Goal: Task Accomplishment & Management: Use online tool/utility

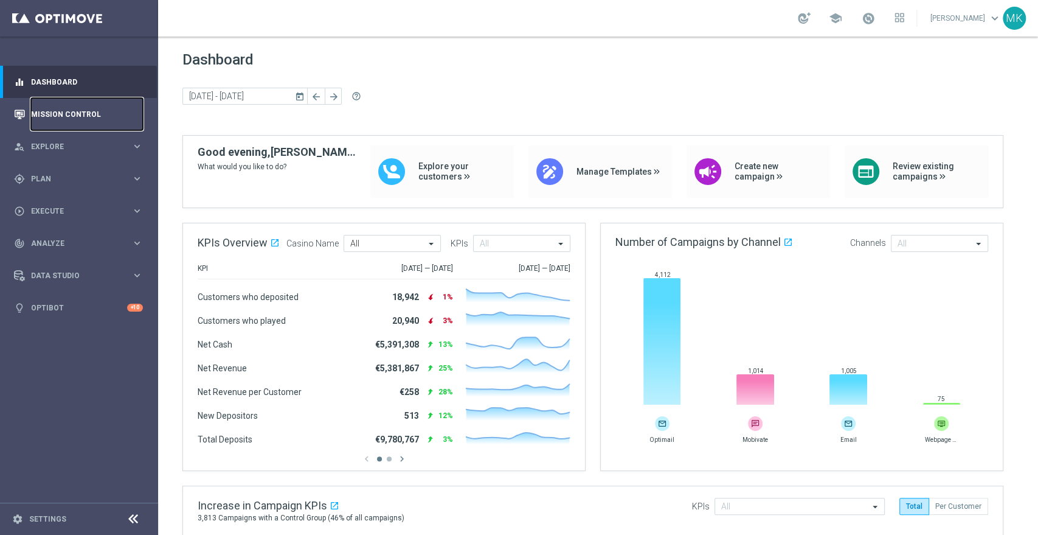
click at [67, 111] on link "Mission Control" at bounding box center [87, 114] width 112 height 32
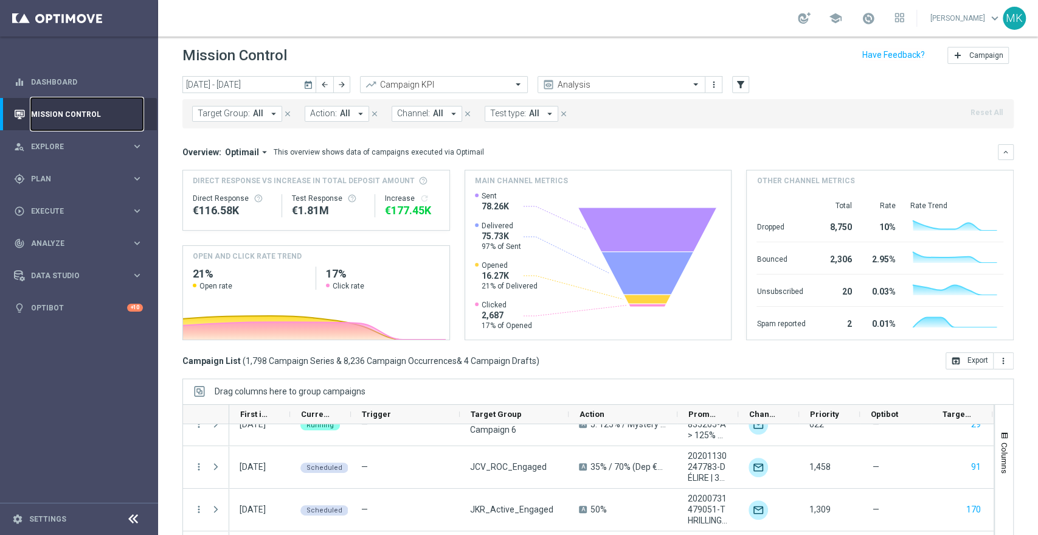
scroll to position [3042, 0]
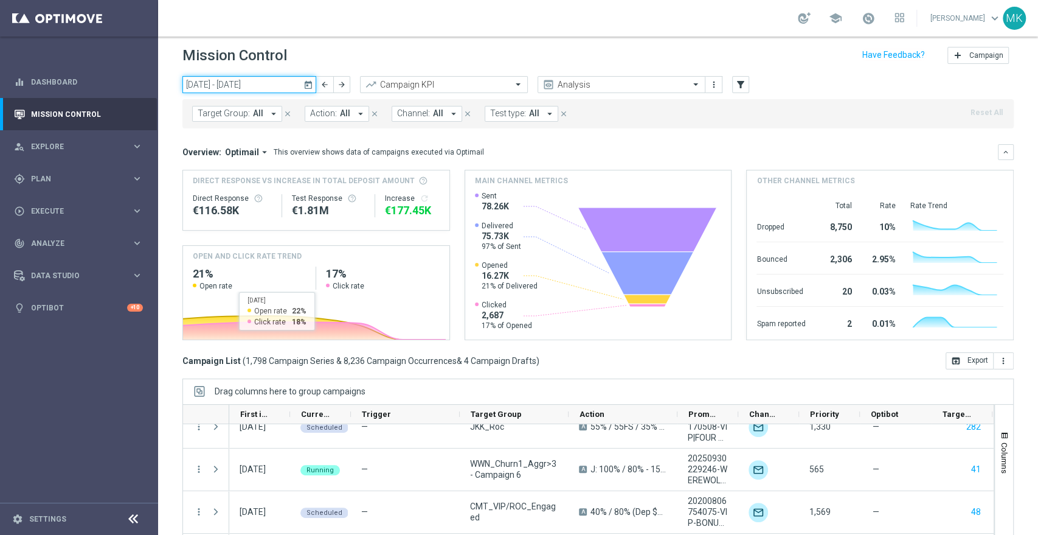
click at [280, 86] on input "[DATE] - [DATE]" at bounding box center [250, 84] width 134 height 17
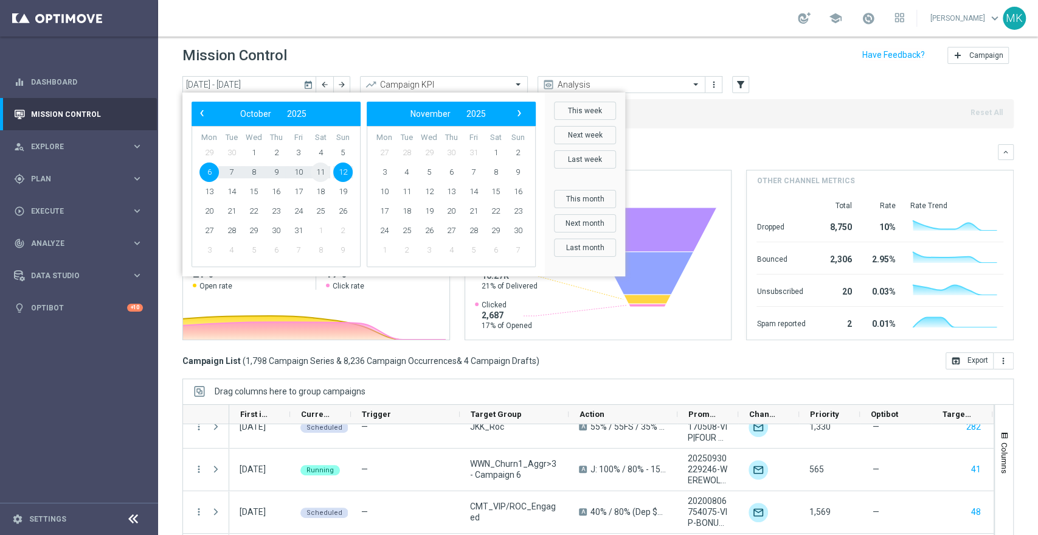
click at [316, 169] on span "11" at bounding box center [320, 171] width 19 height 19
click at [346, 170] on span "12" at bounding box center [342, 171] width 19 height 19
type input "[DATE] - [DATE]"
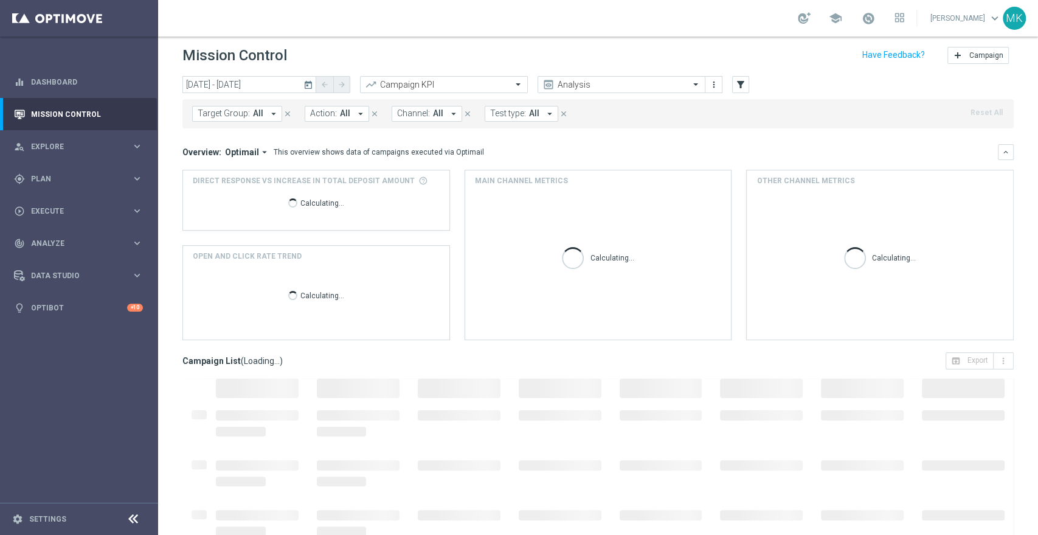
click at [355, 116] on icon "arrow_drop_down" at bounding box center [360, 113] width 11 height 11
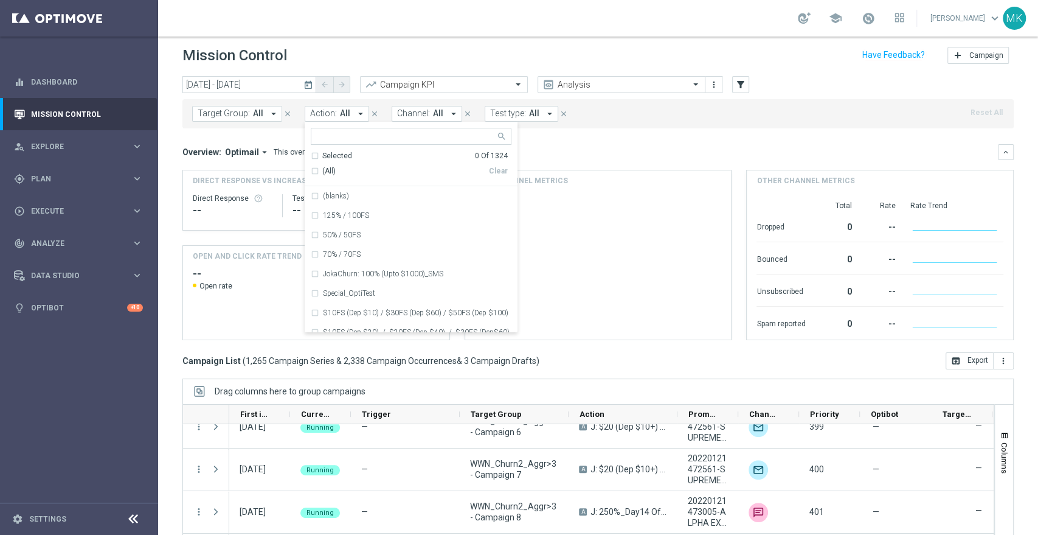
click at [451, 106] on button "Channel: All arrow_drop_down" at bounding box center [427, 114] width 71 height 16
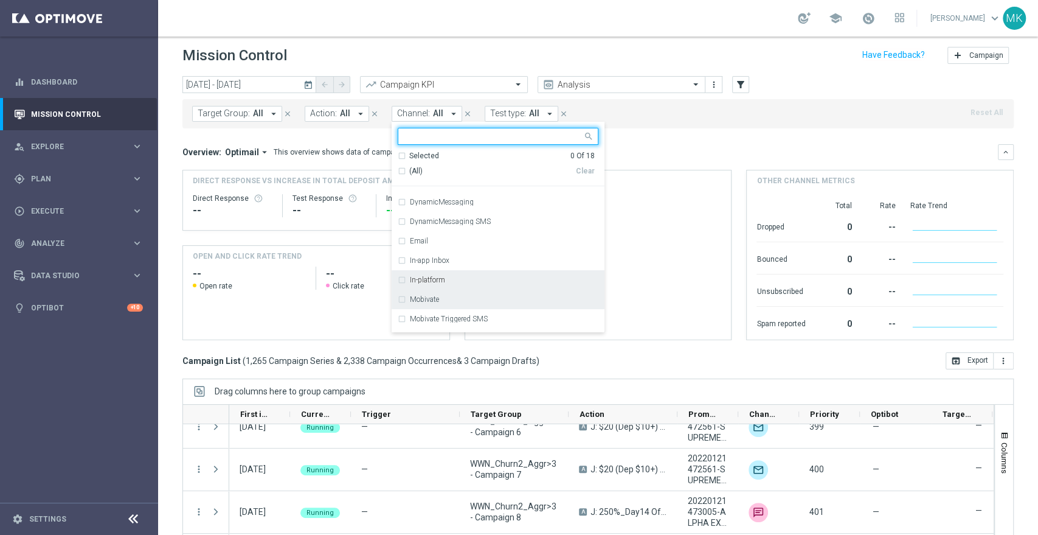
scroll to position [68, 0]
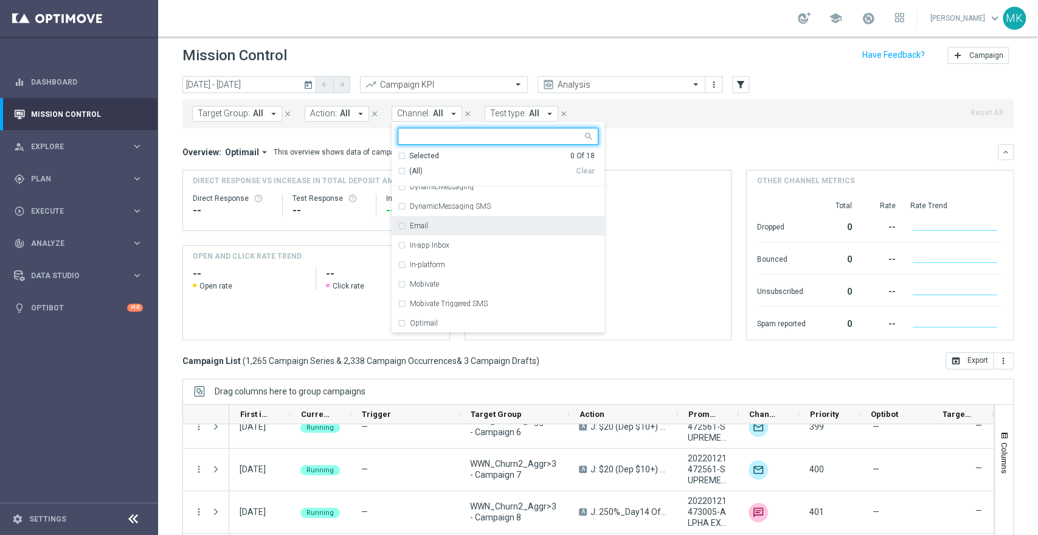
click at [401, 223] on div "Email" at bounding box center [498, 225] width 201 height 19
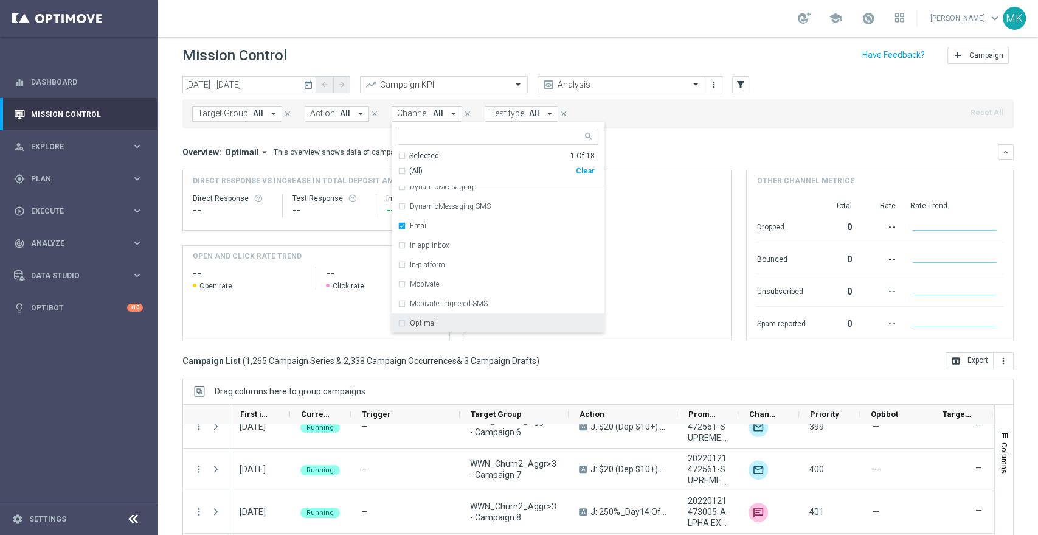
click at [402, 323] on div "Optimail" at bounding box center [498, 322] width 201 height 19
click at [779, 72] on header "Mission Control add Campaign" at bounding box center [598, 54] width 880 height 44
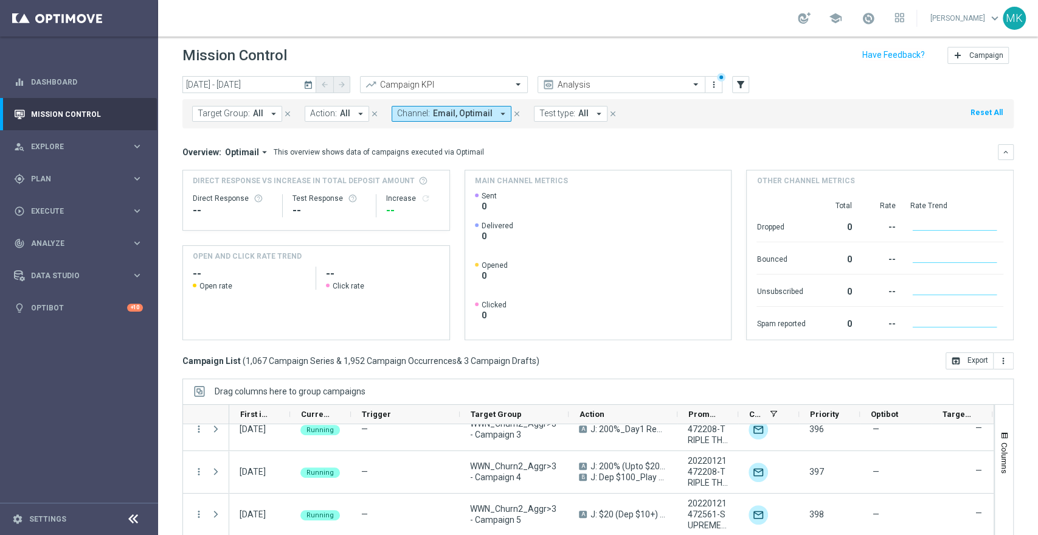
scroll to position [2095, 0]
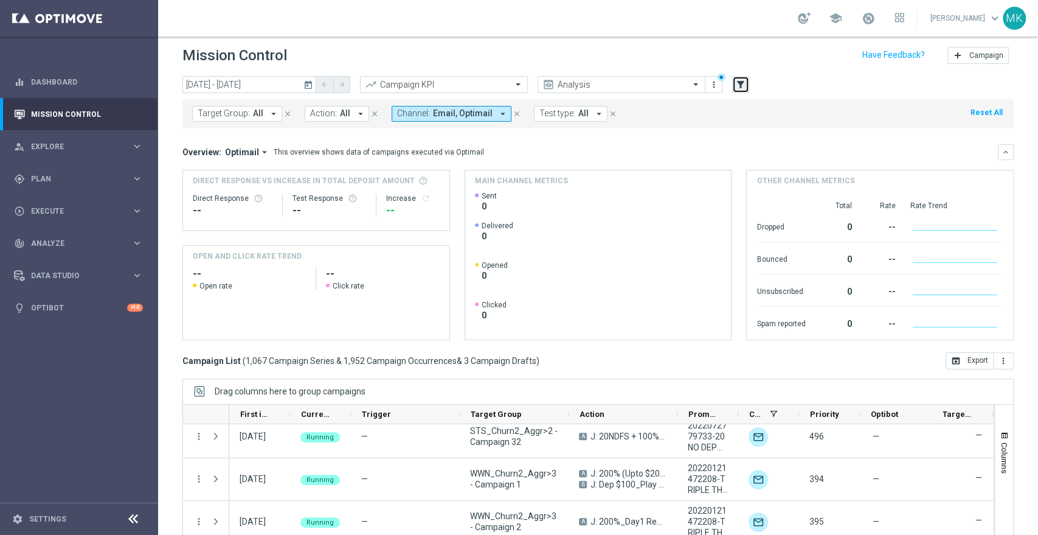
click at [745, 82] on icon "filter_alt" at bounding box center [740, 84] width 11 height 11
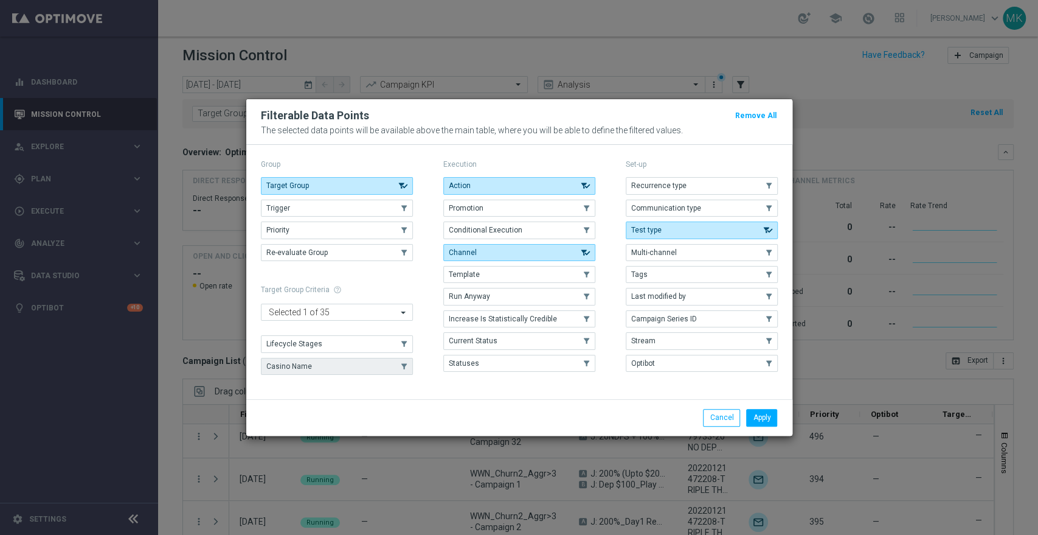
click at [346, 360] on button "Casino Name" at bounding box center [337, 366] width 152 height 17
click at [757, 412] on button "Apply" at bounding box center [761, 417] width 31 height 17
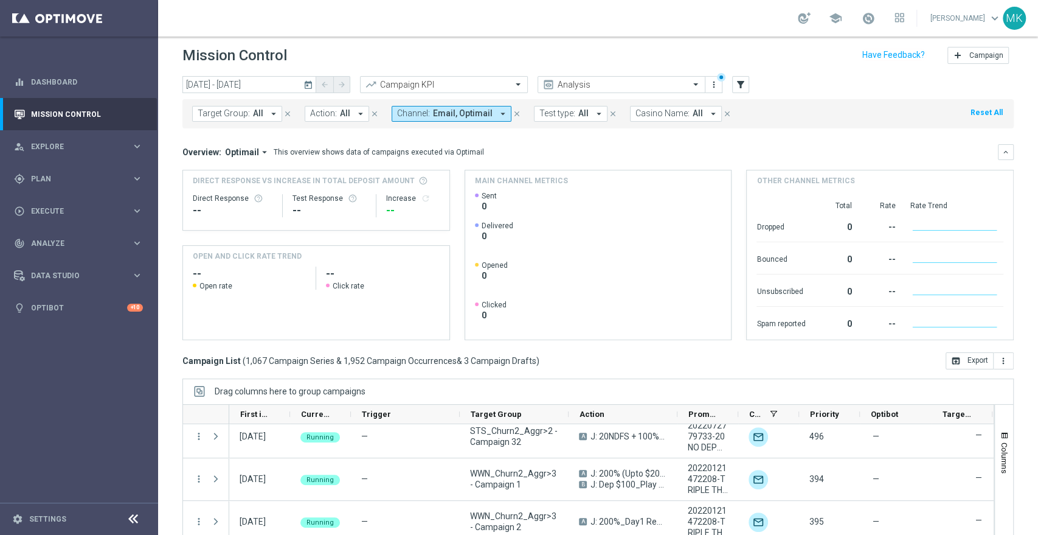
click at [679, 111] on span "Casino Name:" at bounding box center [663, 113] width 54 height 10
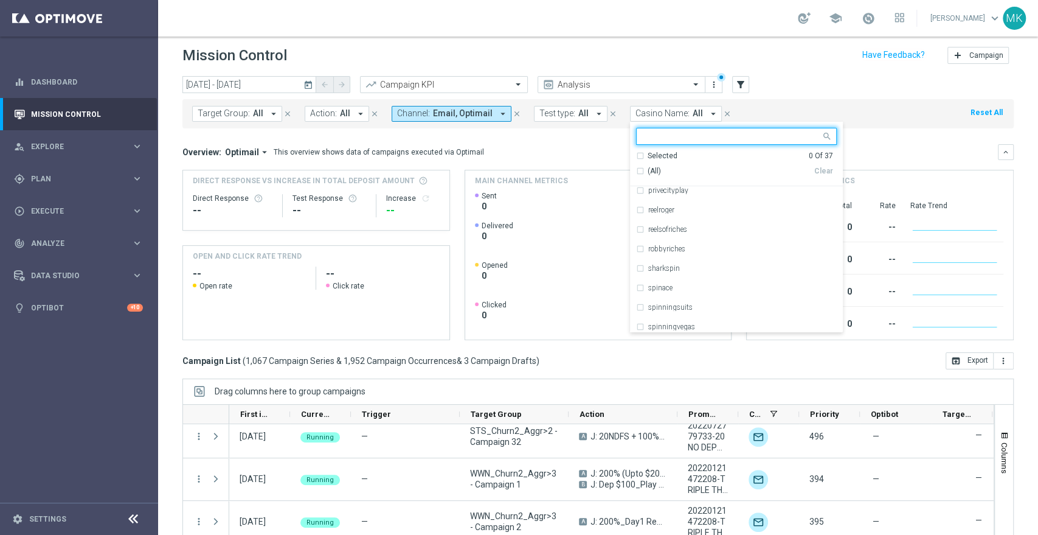
scroll to position [540, 0]
click at [636, 276] on div "stellarspins" at bounding box center [736, 278] width 201 height 19
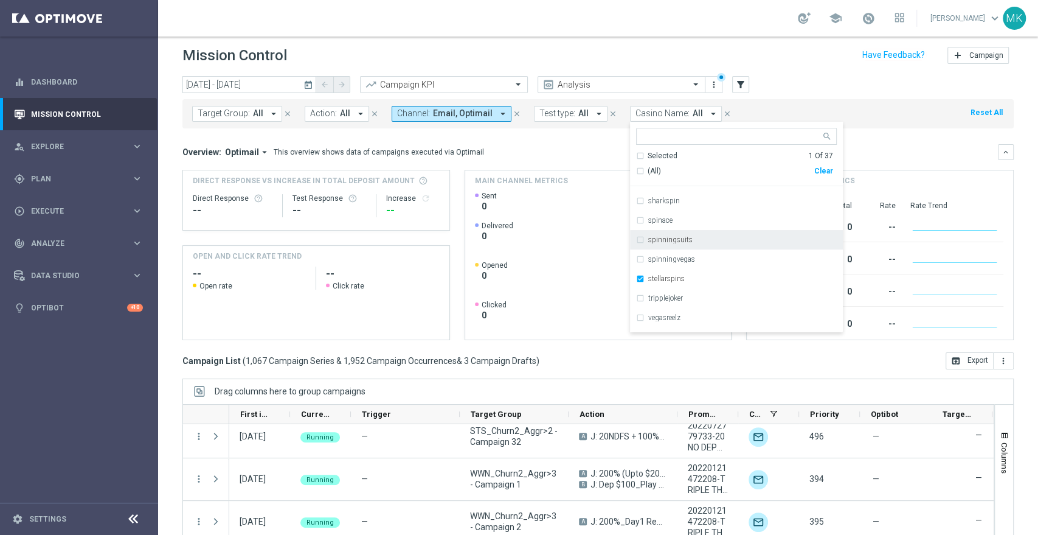
click at [900, 141] on mini-dashboard "Overview: Optimail arrow_drop_down This overview shows data of campaigns execut…" at bounding box center [599, 240] width 832 height 224
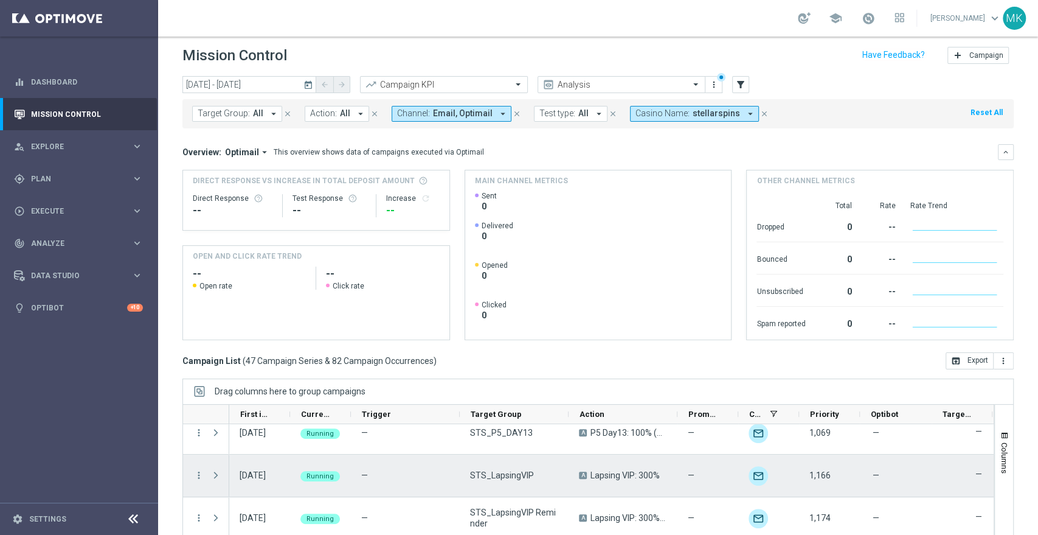
scroll to position [946, 0]
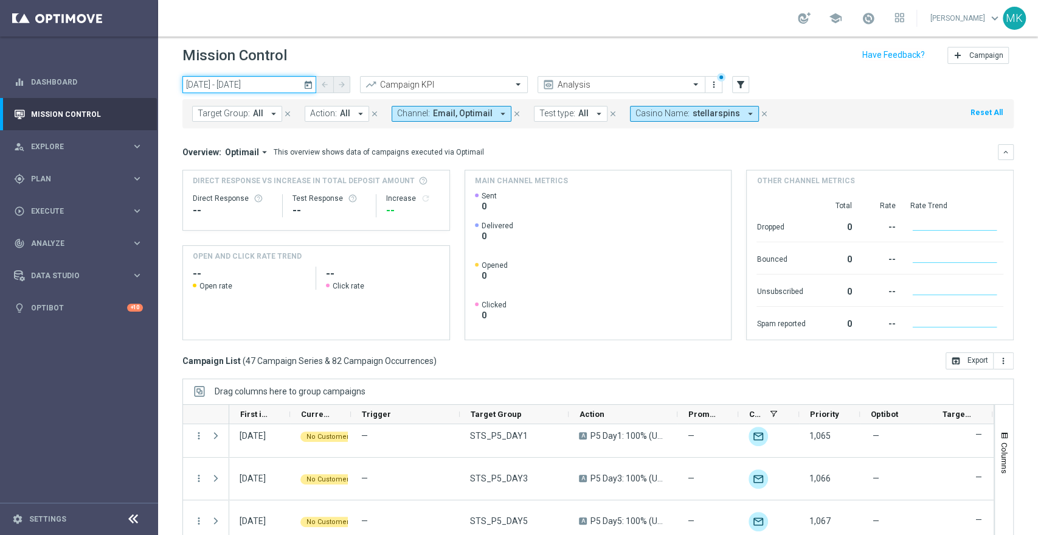
click at [260, 83] on input "[DATE] - [DATE]" at bounding box center [250, 84] width 134 height 17
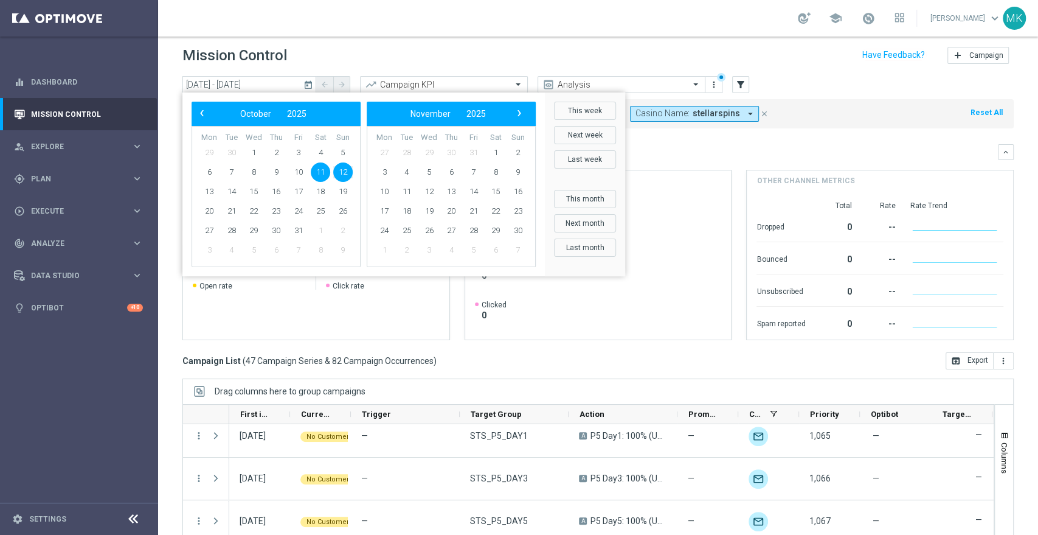
click at [323, 175] on span "11" at bounding box center [320, 171] width 19 height 19
click at [428, 54] on div "Mission Control add Campaign" at bounding box center [599, 56] width 832 height 24
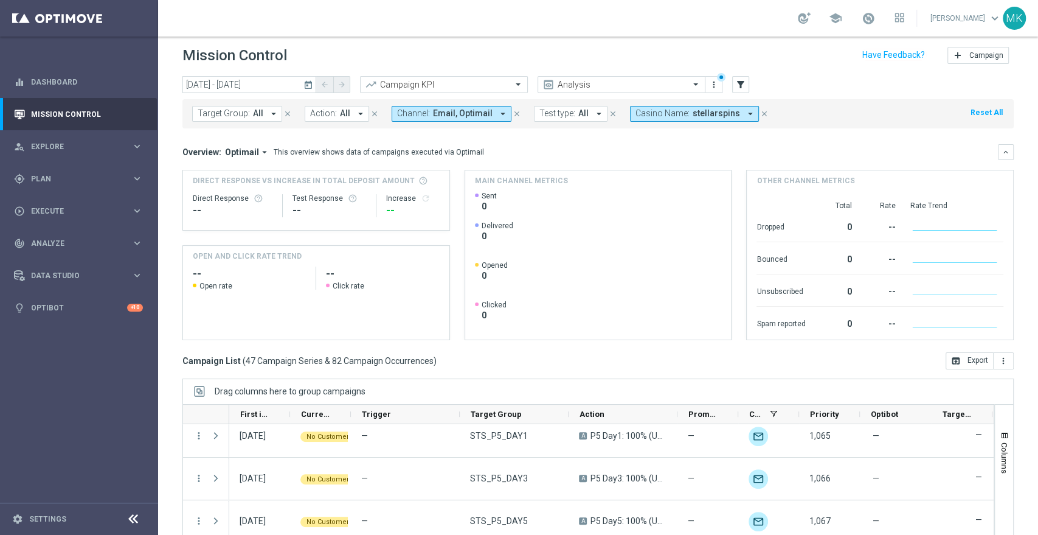
click at [569, 116] on button "Test type: All arrow_drop_down" at bounding box center [571, 114] width 74 height 16
click at [253, 114] on span "All" at bounding box center [258, 113] width 10 height 10
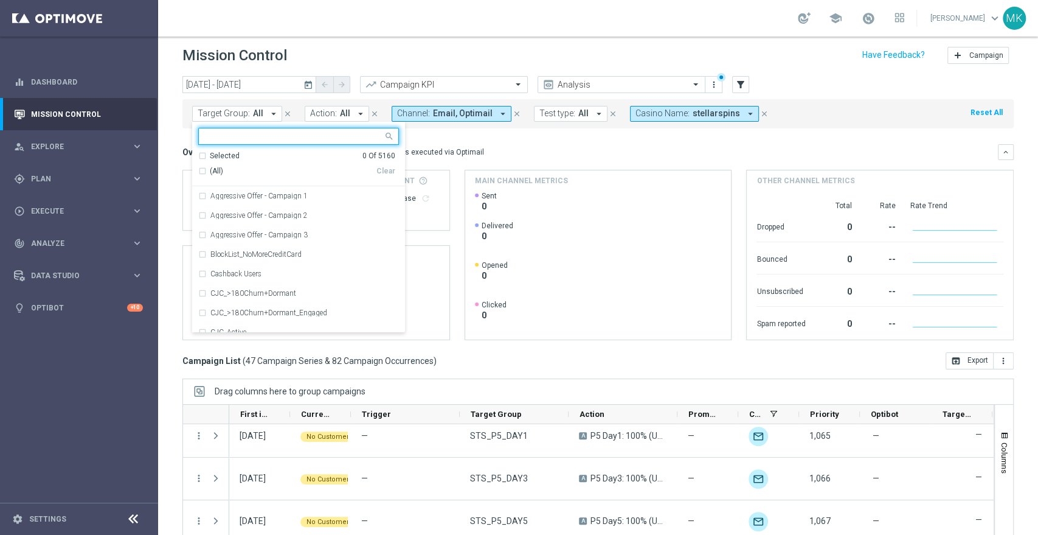
click at [253, 114] on span "All" at bounding box center [258, 113] width 10 height 10
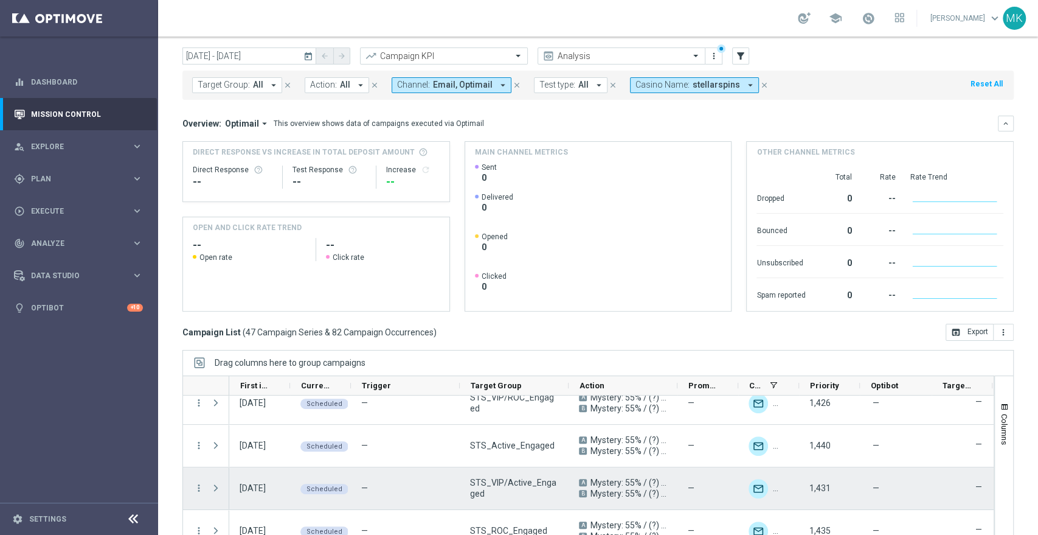
scroll to position [0, 0]
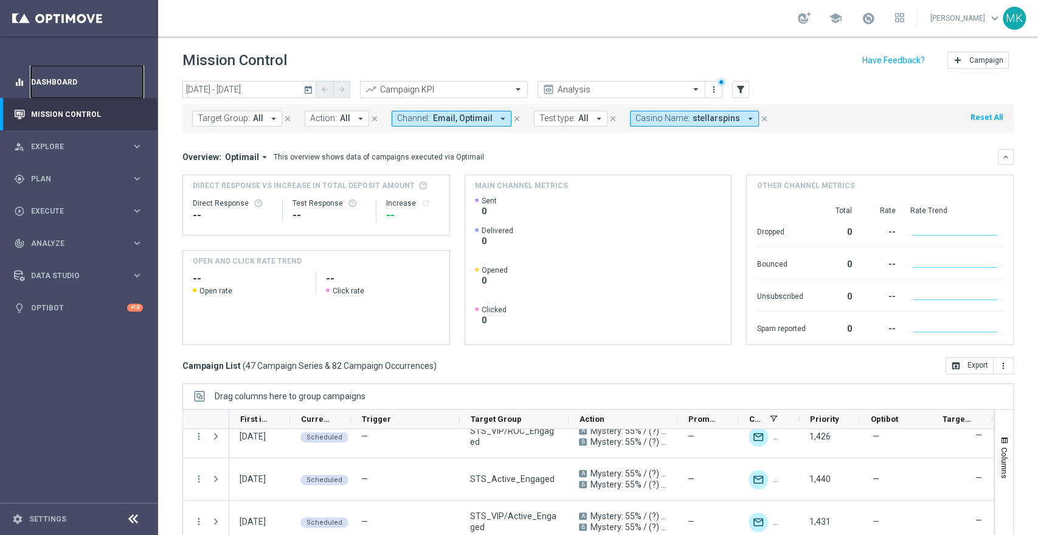
click at [59, 74] on link "Dashboard" at bounding box center [87, 82] width 112 height 32
